Goal: Information Seeking & Learning: Learn about a topic

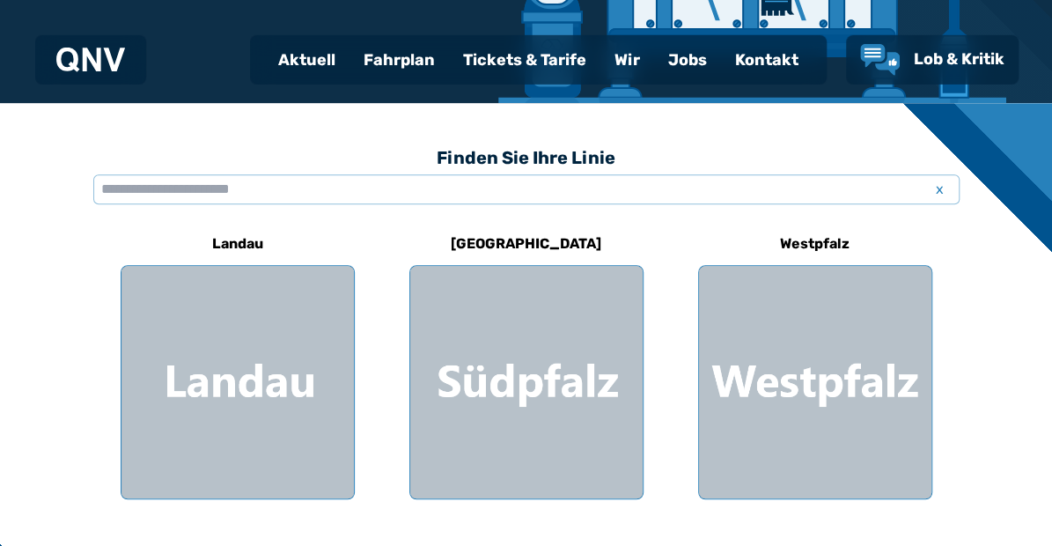
scroll to position [400, 0]
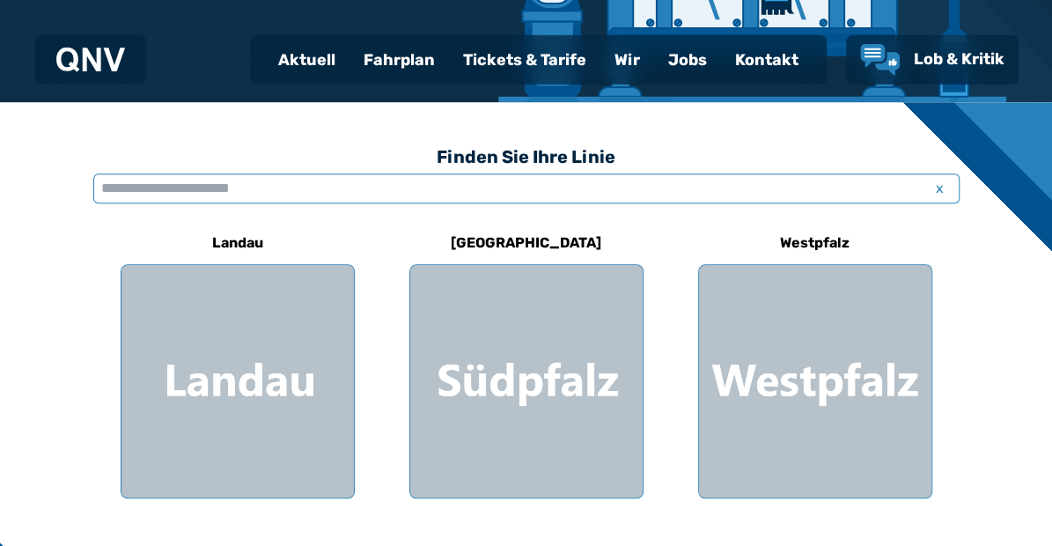
click at [103, 180] on input "text" at bounding box center [526, 188] width 866 height 30
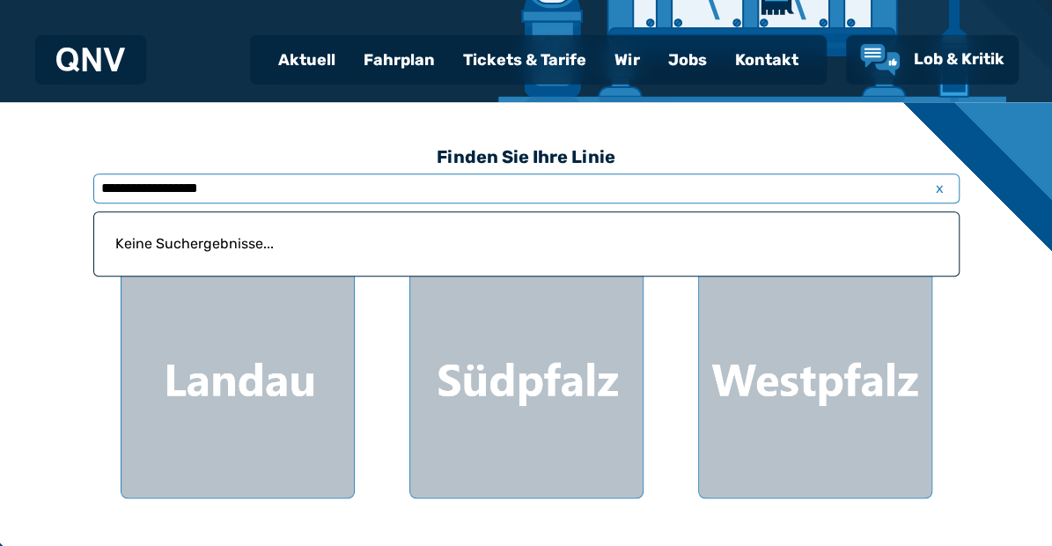
type input "**********"
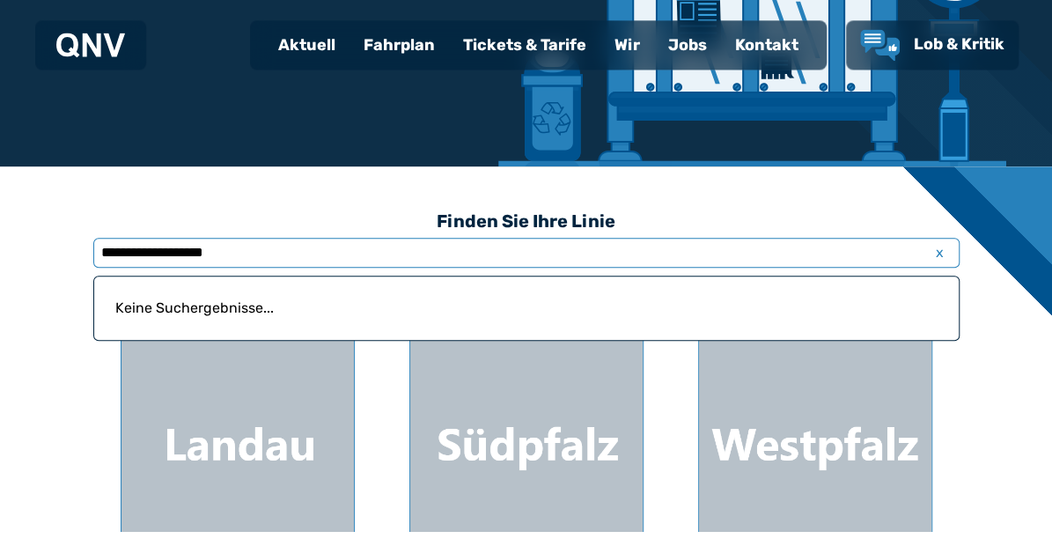
scroll to position [319, 0]
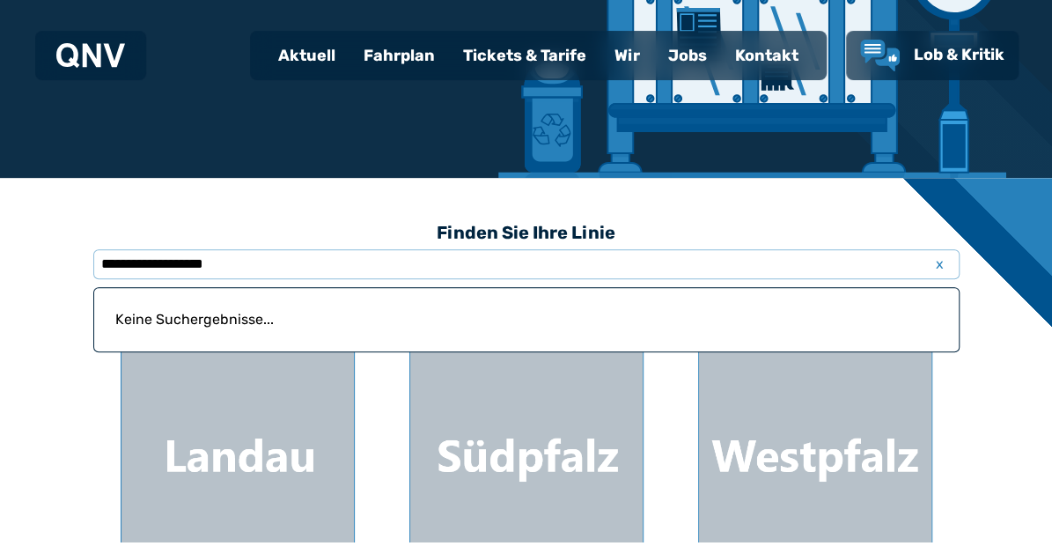
click at [391, 55] on div "Fahrplan" at bounding box center [398, 60] width 99 height 46
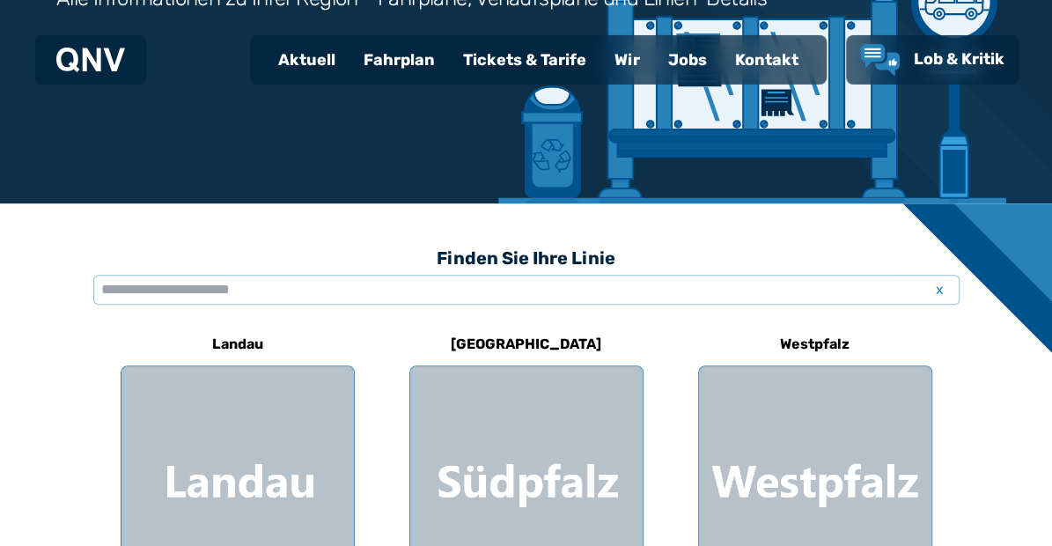
scroll to position [301, 0]
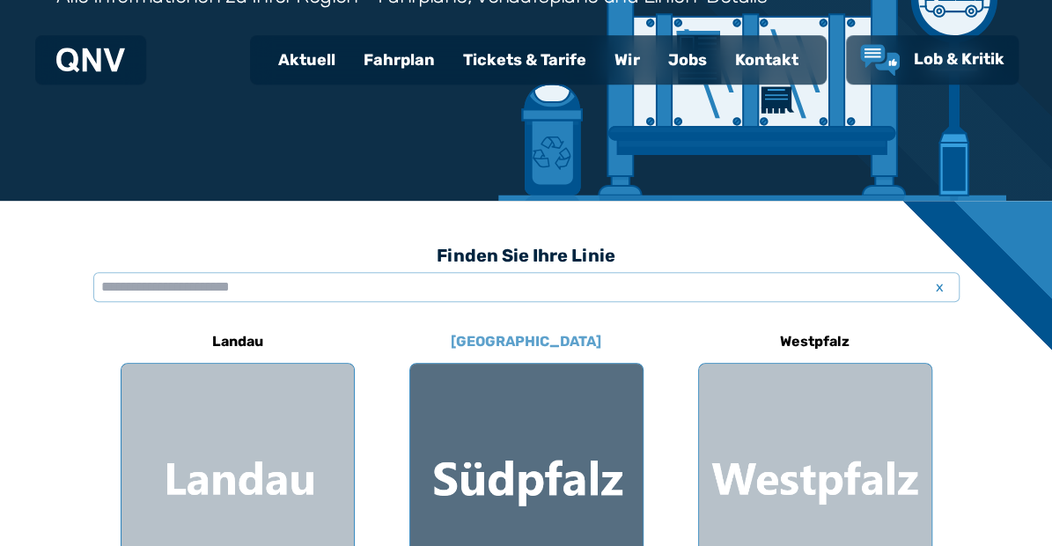
click at [513, 449] on div at bounding box center [526, 479] width 232 height 232
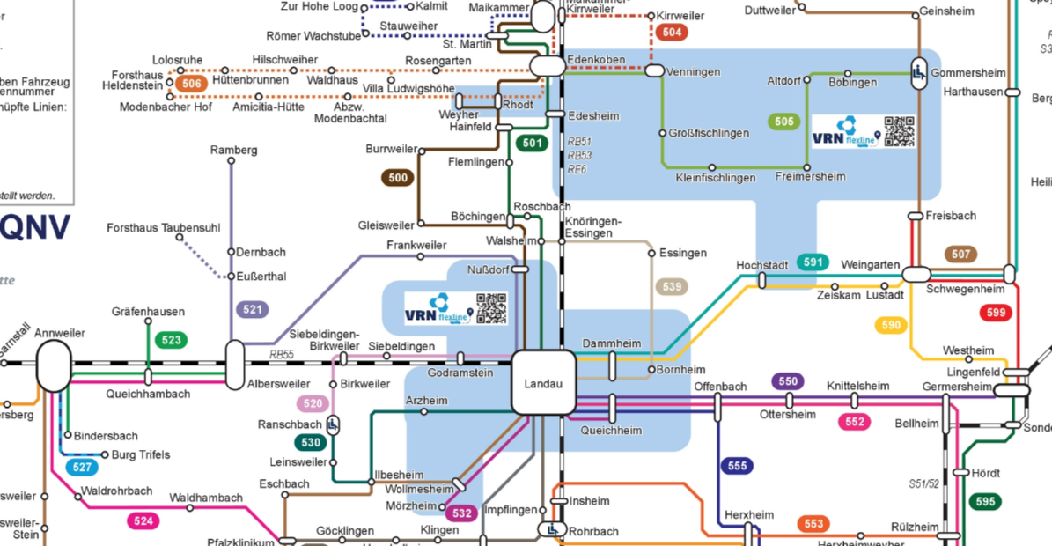
scroll to position [522, 0]
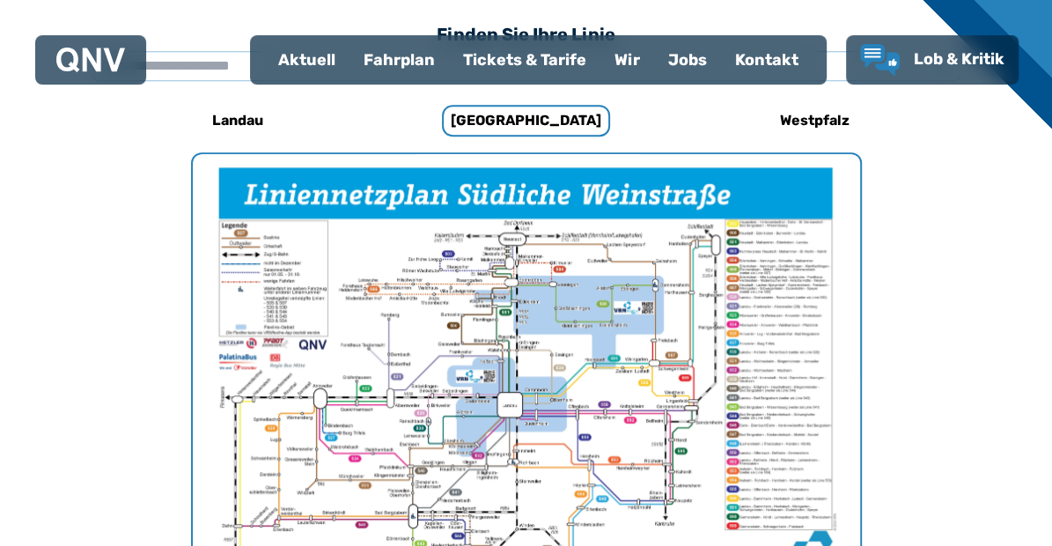
click at [814, 118] on h6 "Westpfalz" at bounding box center [815, 120] width 84 height 28
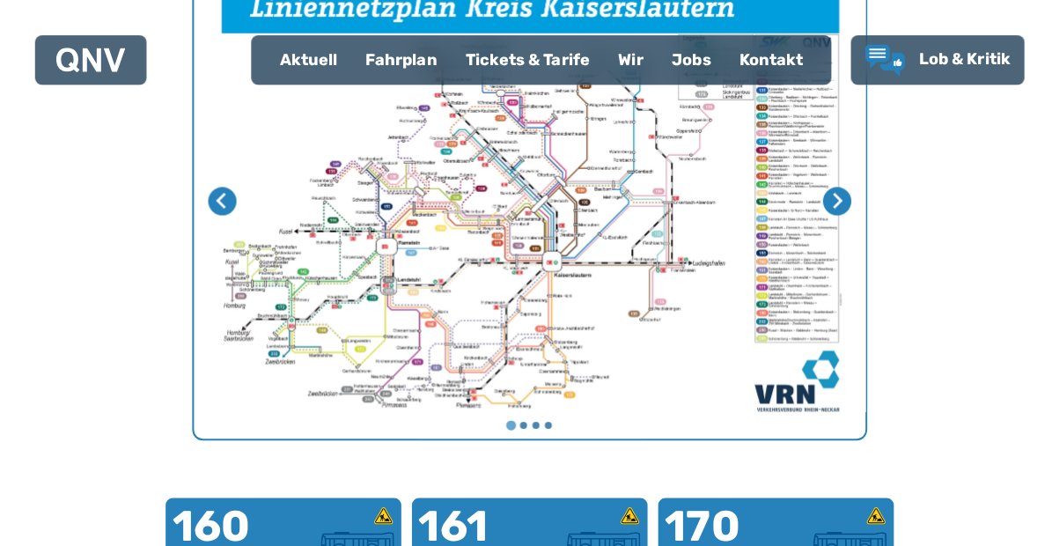
scroll to position [712, 0]
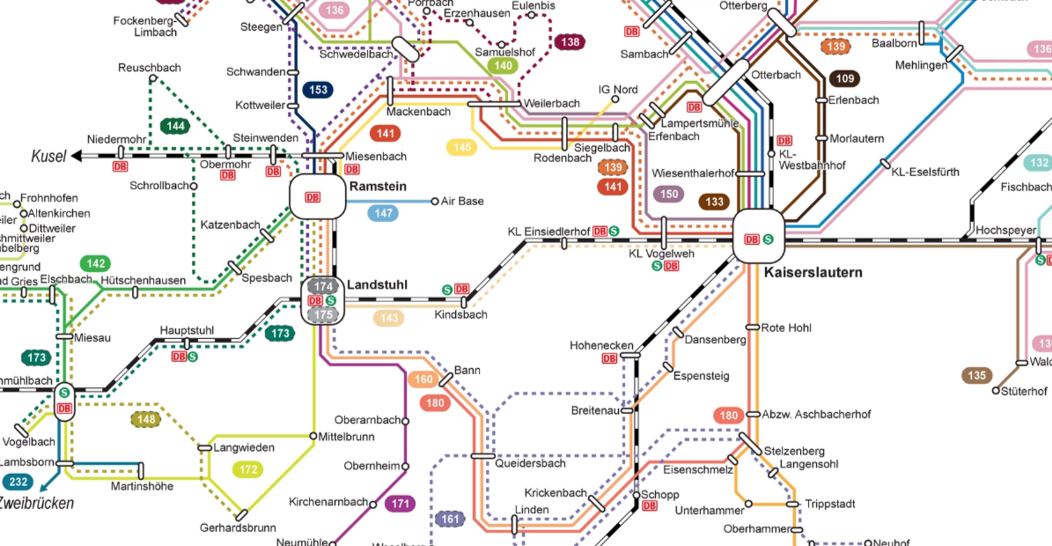
scroll to position [522, 0]
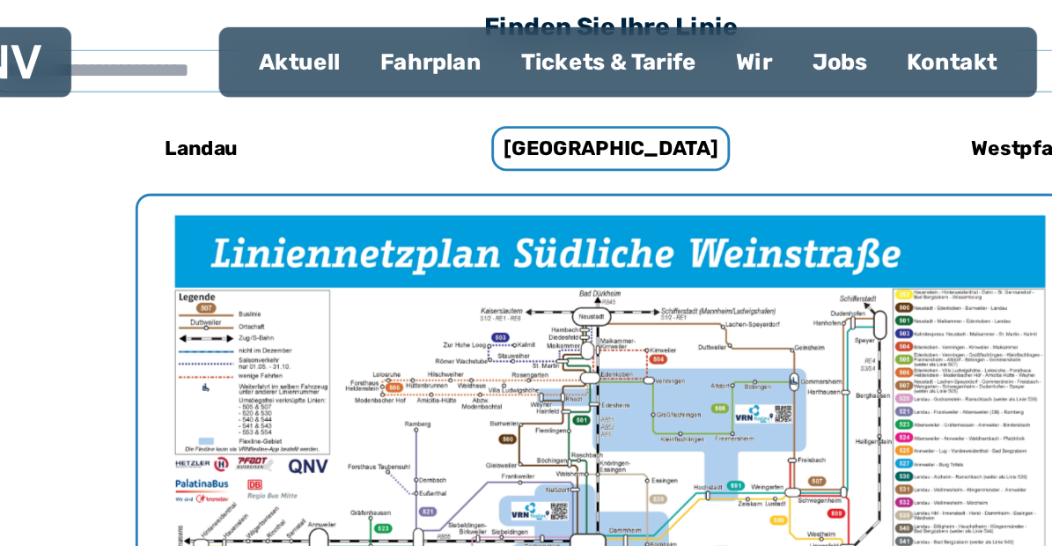
click at [407, 55] on div "Fahrplan" at bounding box center [398, 60] width 99 height 46
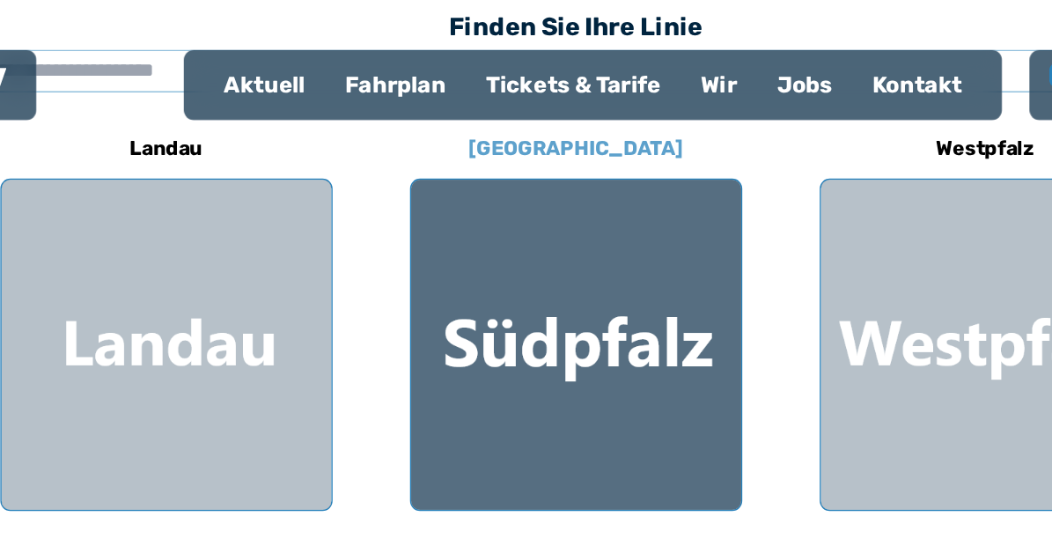
scroll to position [536, 0]
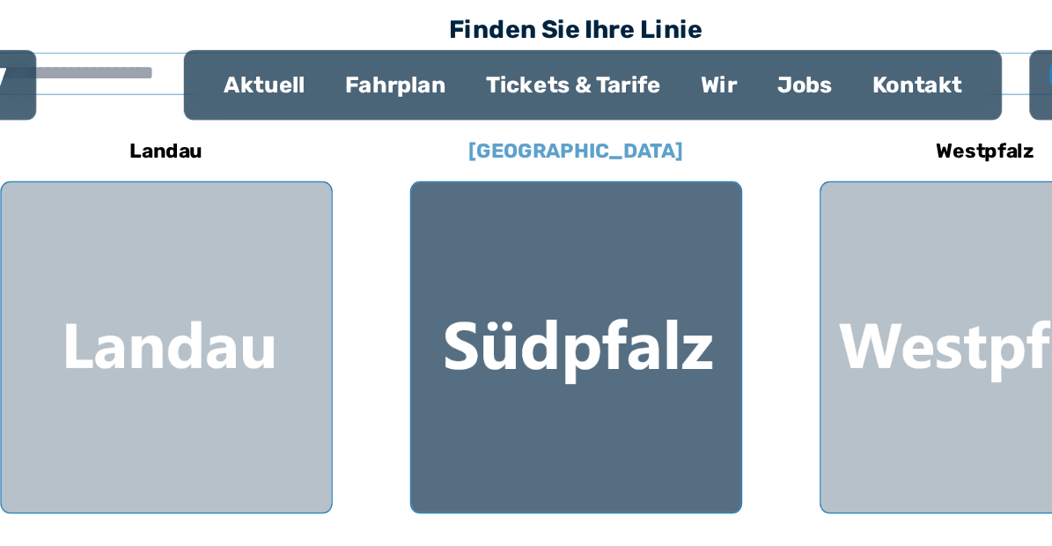
click at [571, 196] on div at bounding box center [526, 244] width 232 height 232
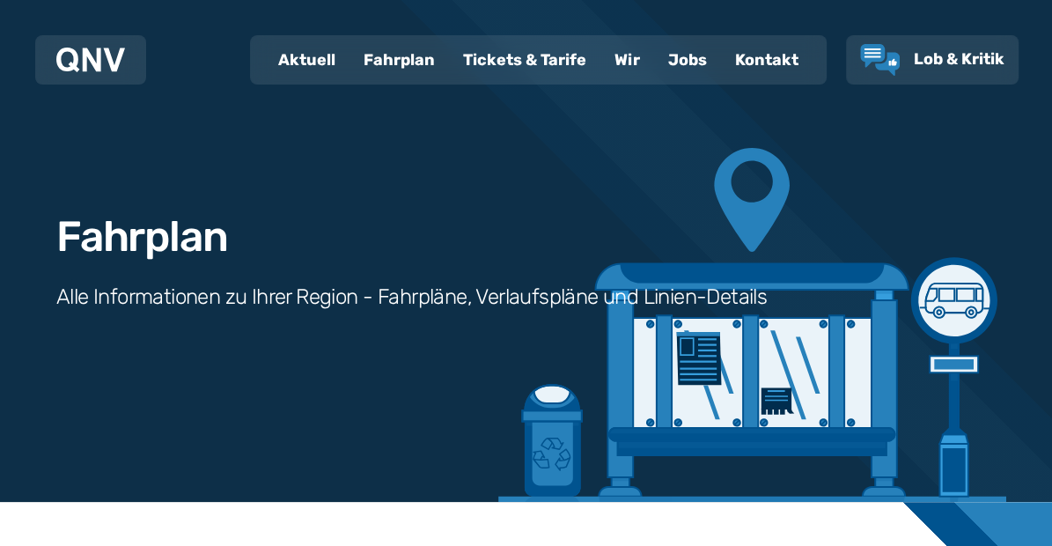
click at [892, 373] on div "Fahrplan Alle Informationen zu Ihrer Region - Fahrpläne, Verlaufspläne und Lini…" at bounding box center [526, 251] width 1052 height 502
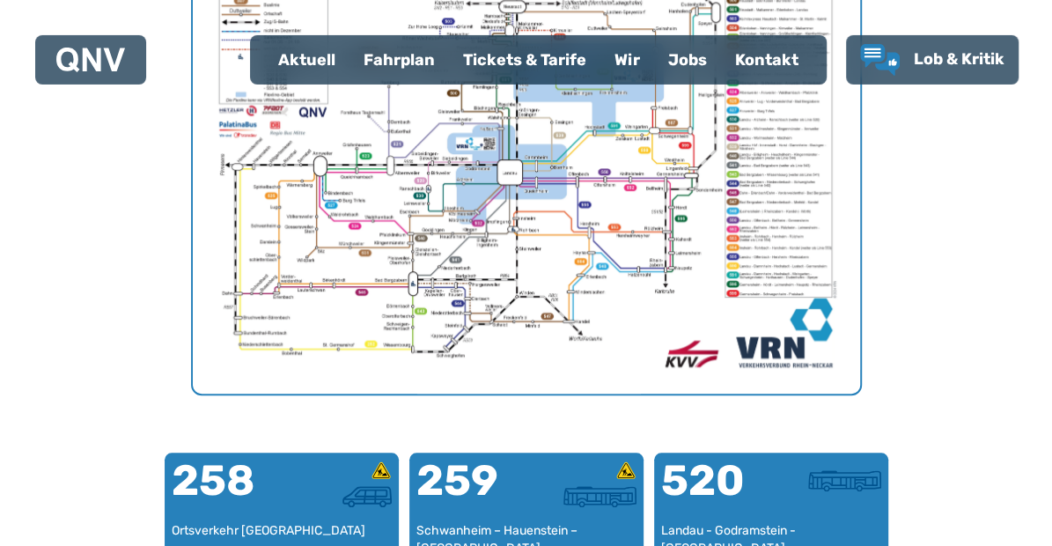
scroll to position [755, 0]
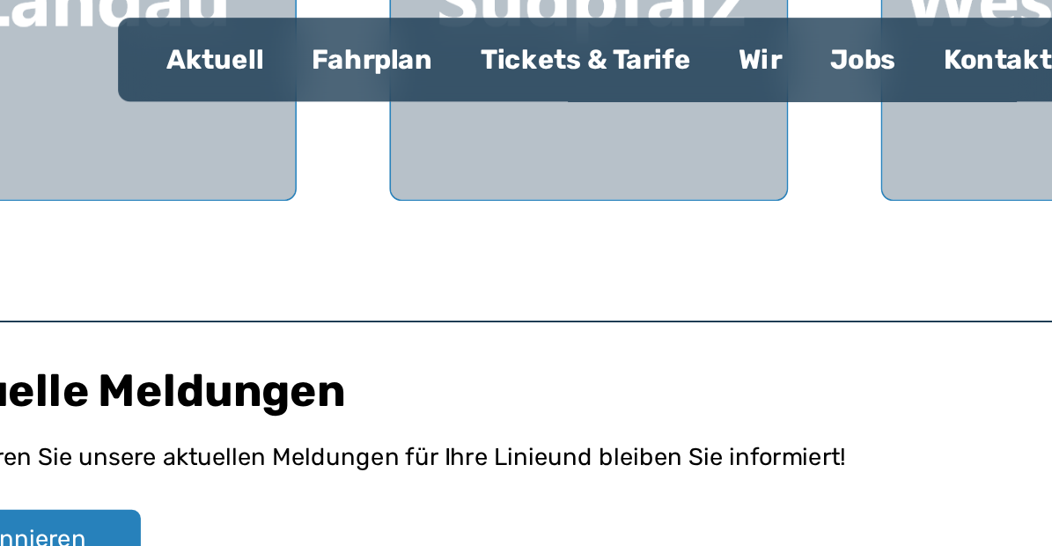
scroll to position [536, 0]
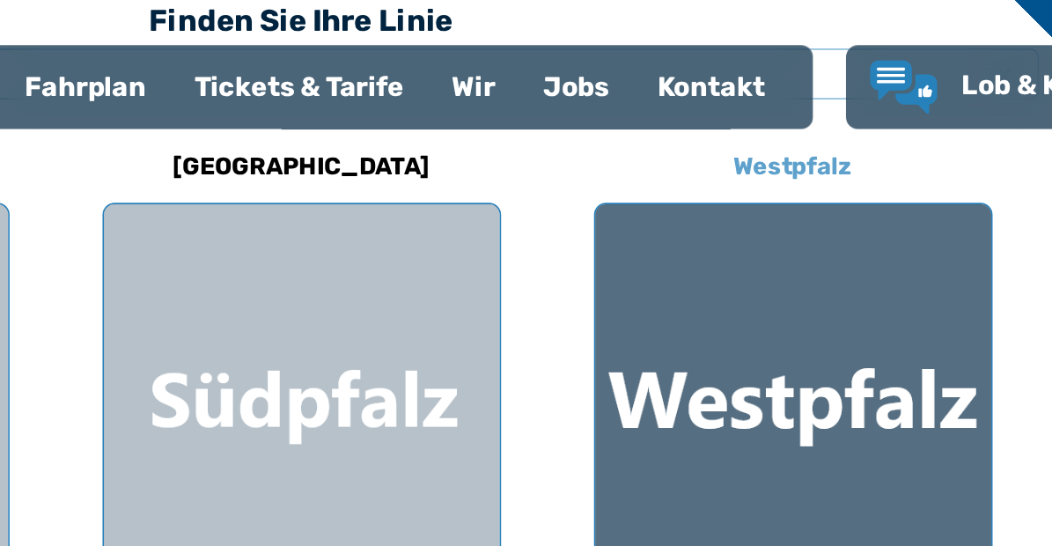
click at [848, 182] on div at bounding box center [815, 244] width 232 height 232
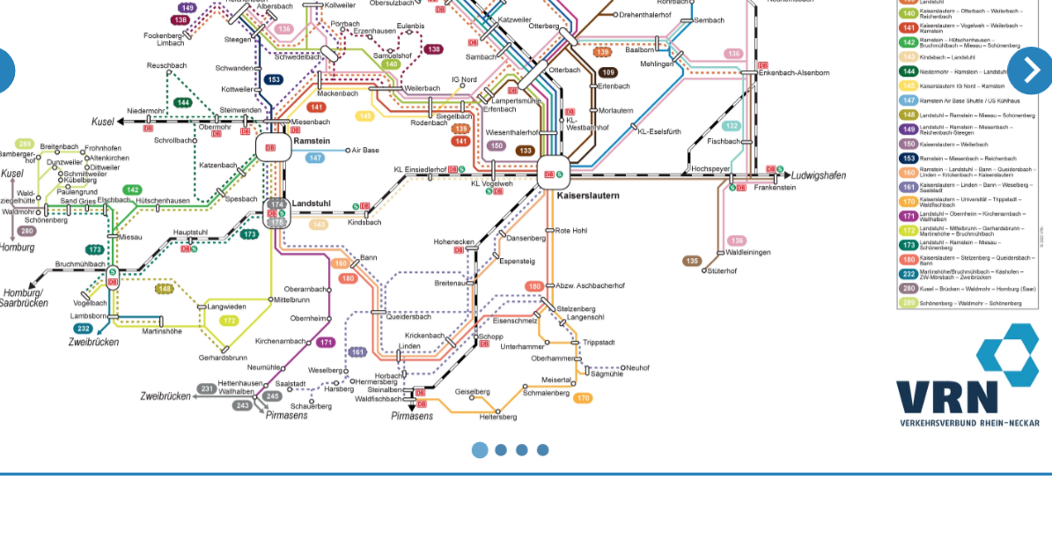
scroll to position [626, 0]
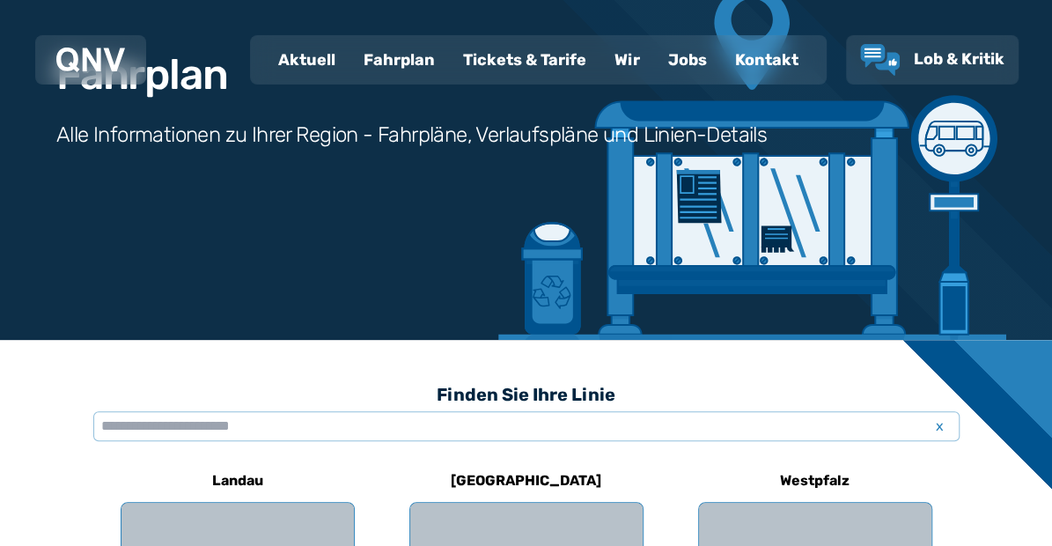
scroll to position [162, 0]
click at [132, 419] on input "text" at bounding box center [526, 426] width 866 height 30
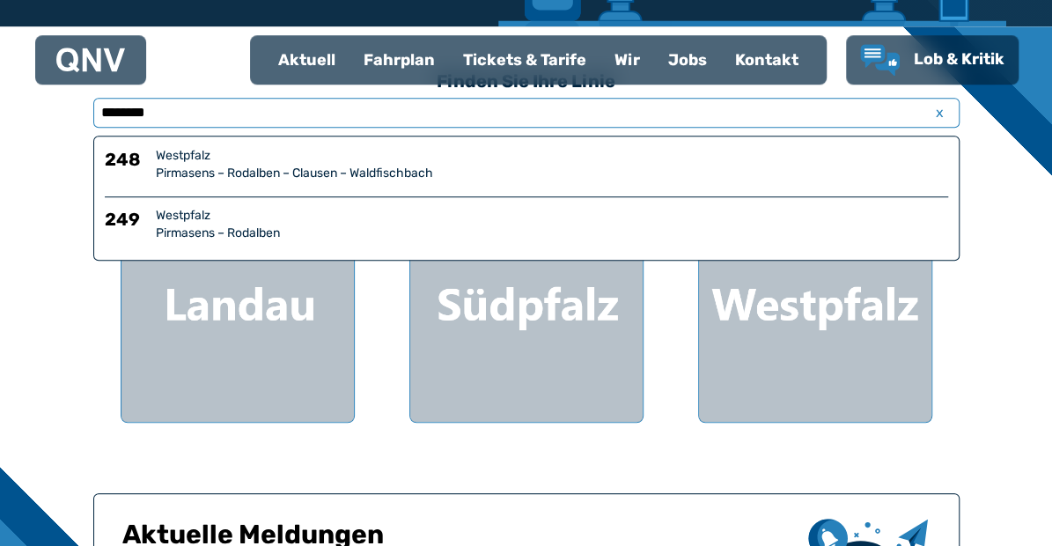
type input "********"
click at [179, 160] on div "Westpfalz" at bounding box center [552, 156] width 792 height 18
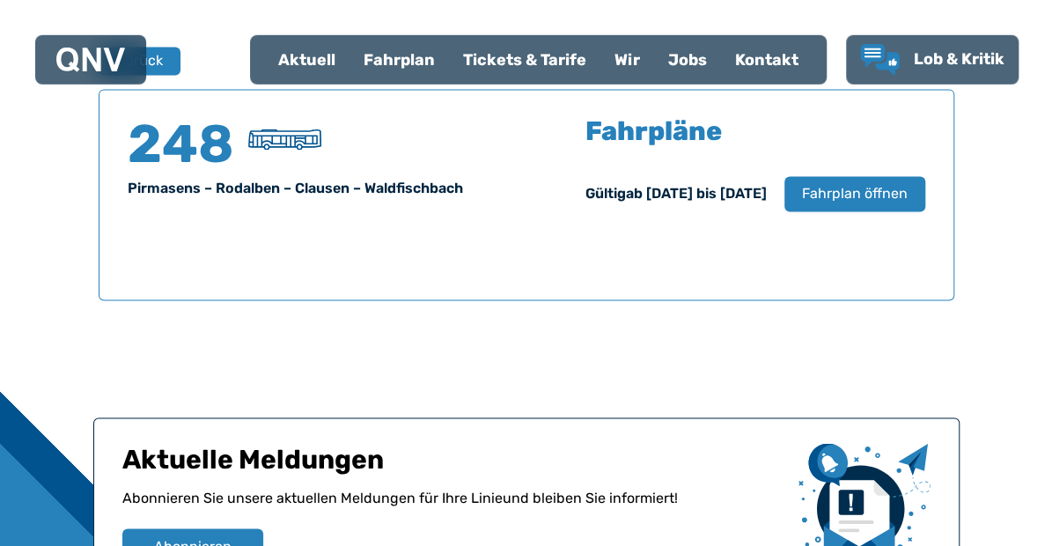
scroll to position [1148, 0]
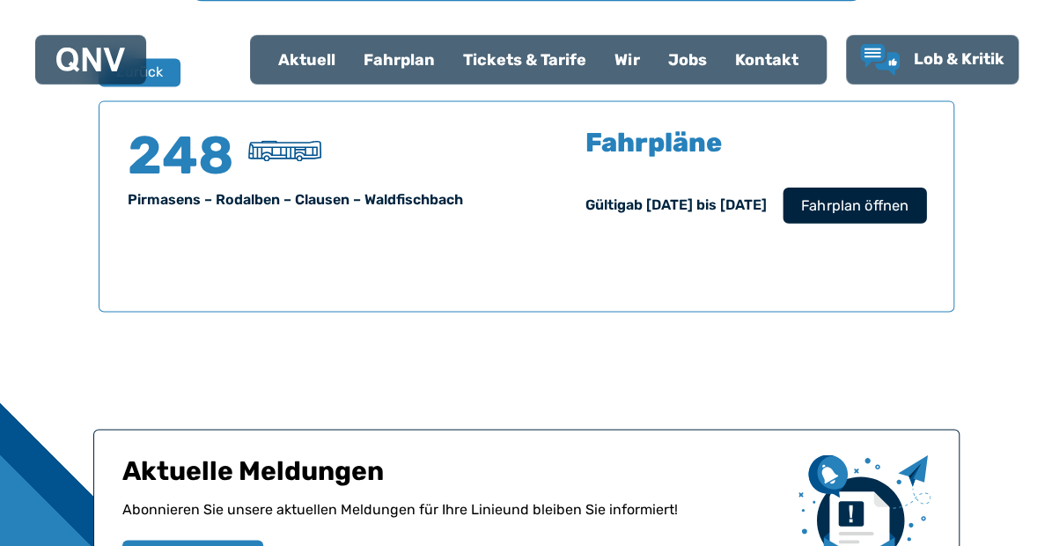
click at [844, 210] on span "Fahrplan öffnen" at bounding box center [853, 205] width 107 height 21
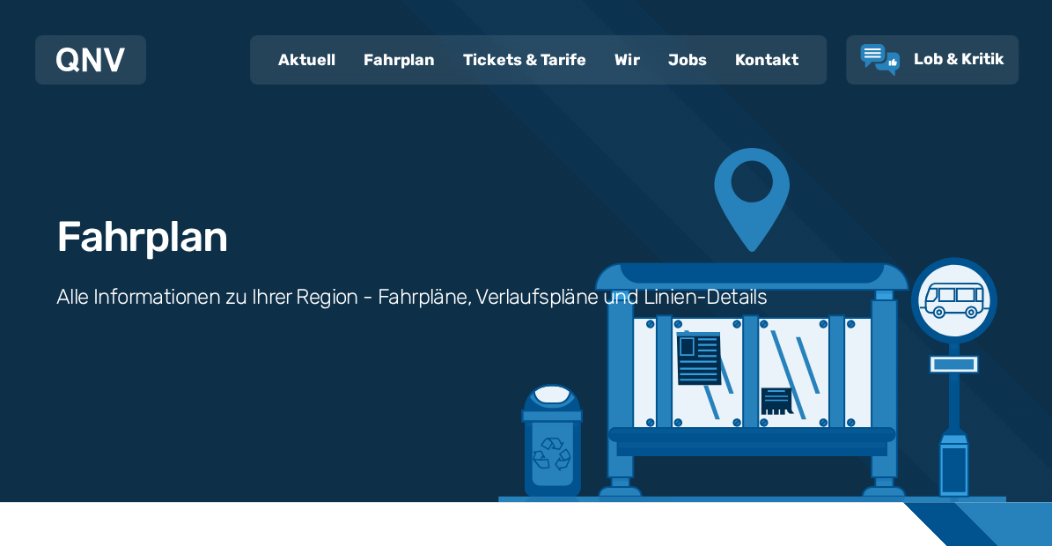
click at [305, 60] on div "Aktuell" at bounding box center [306, 60] width 85 height 46
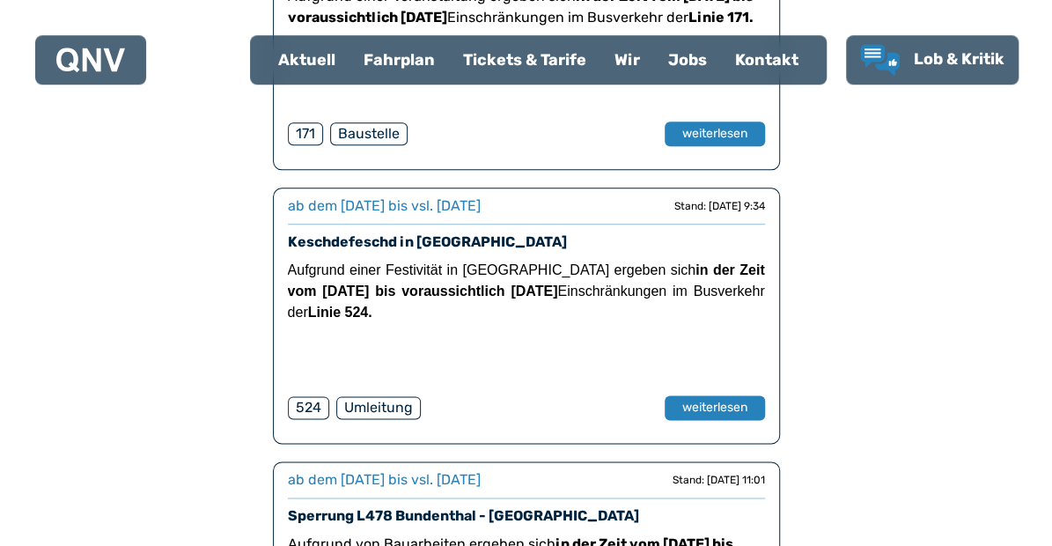
scroll to position [797, 0]
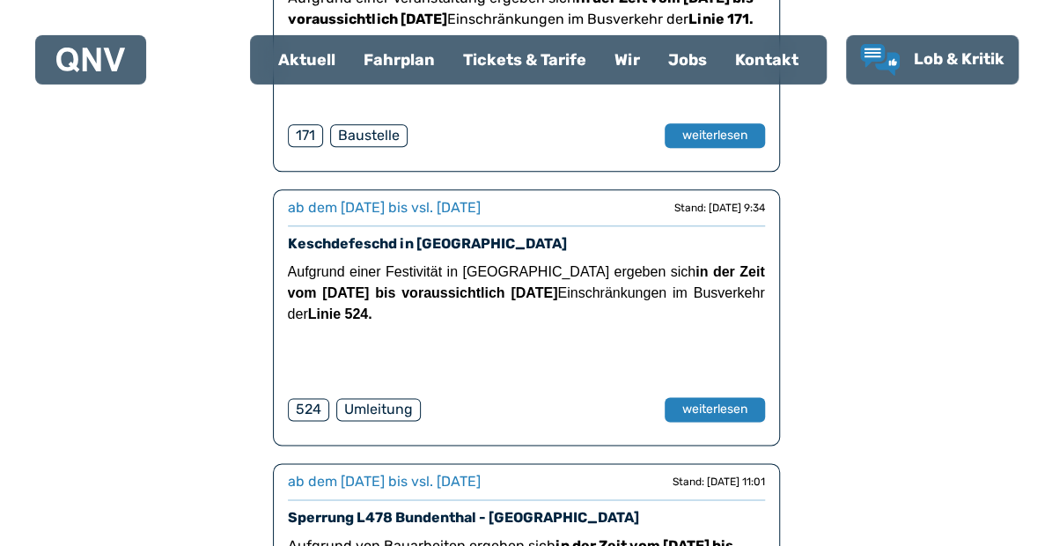
click at [397, 55] on div "Fahrplan" at bounding box center [398, 60] width 99 height 46
